Goal: Task Accomplishment & Management: Use online tool/utility

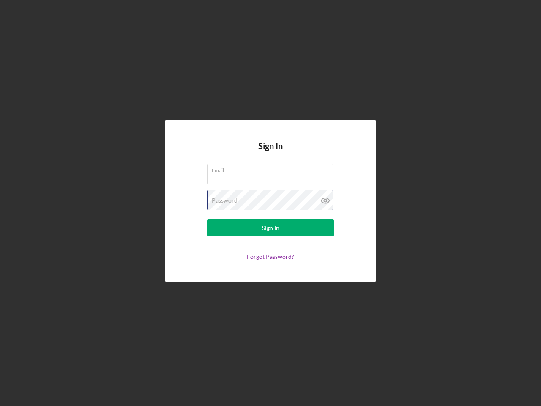
click at [270, 203] on div "Password" at bounding box center [270, 200] width 127 height 21
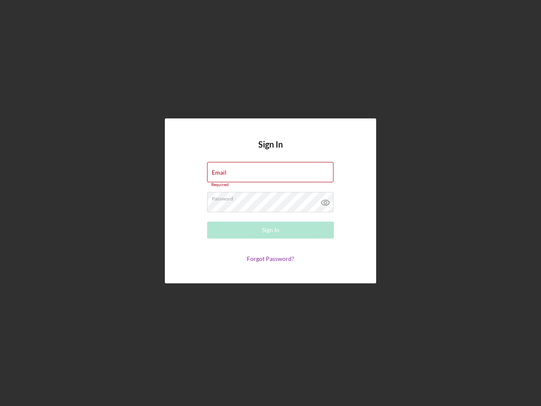
click at [325, 200] on icon at bounding box center [325, 202] width 21 height 21
